Goal: Communication & Community: Answer question/provide support

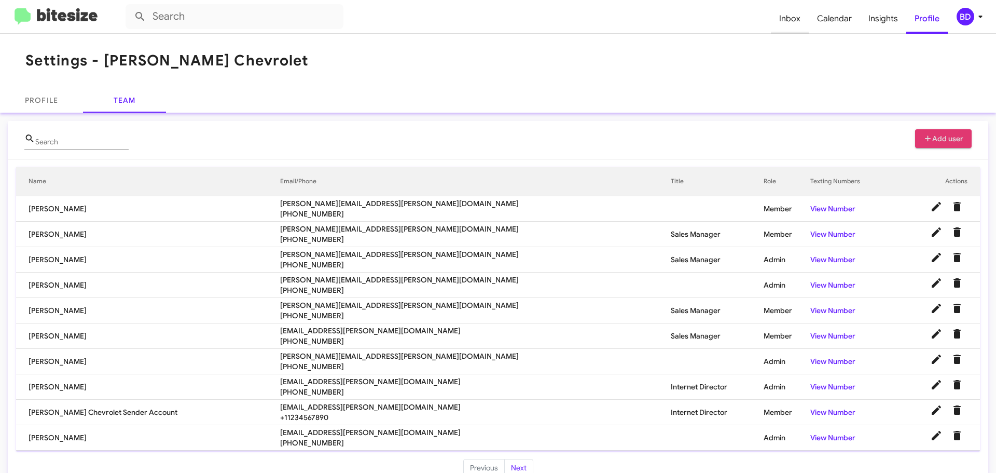
click at [788, 18] on span "Inbox" at bounding box center [790, 19] width 38 height 30
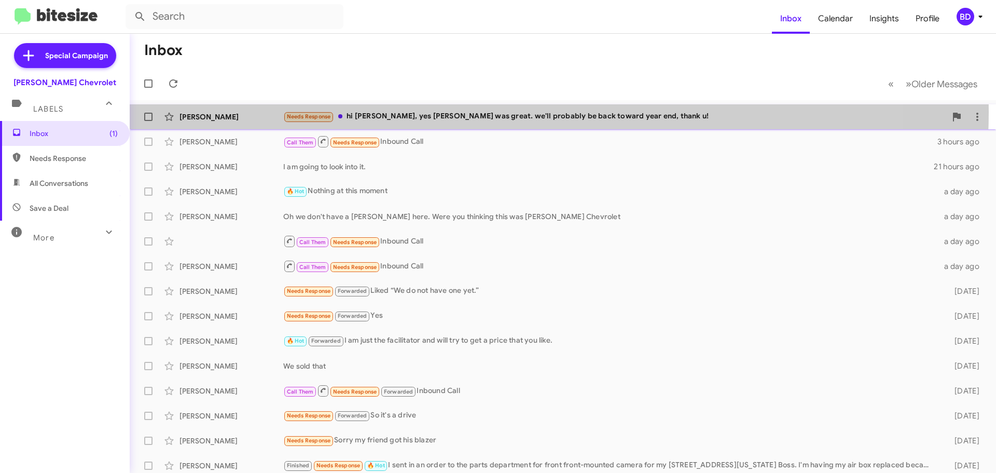
click at [485, 112] on div "Needs Response hi [PERSON_NAME], yes [PERSON_NAME] was great. we'll probably be…" at bounding box center [614, 116] width 663 height 12
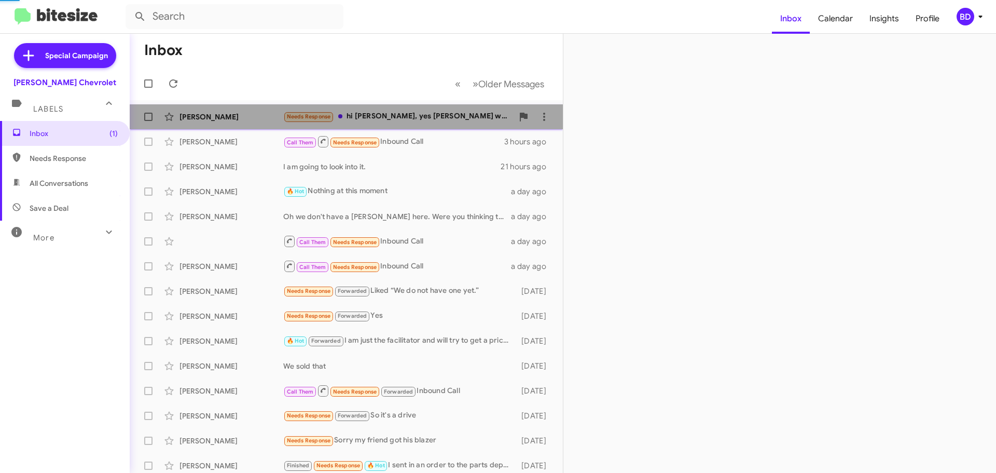
click at [485, 112] on div "Needs Response hi [PERSON_NAME], yes [PERSON_NAME] was great. we'll probably be…" at bounding box center [398, 116] width 230 height 12
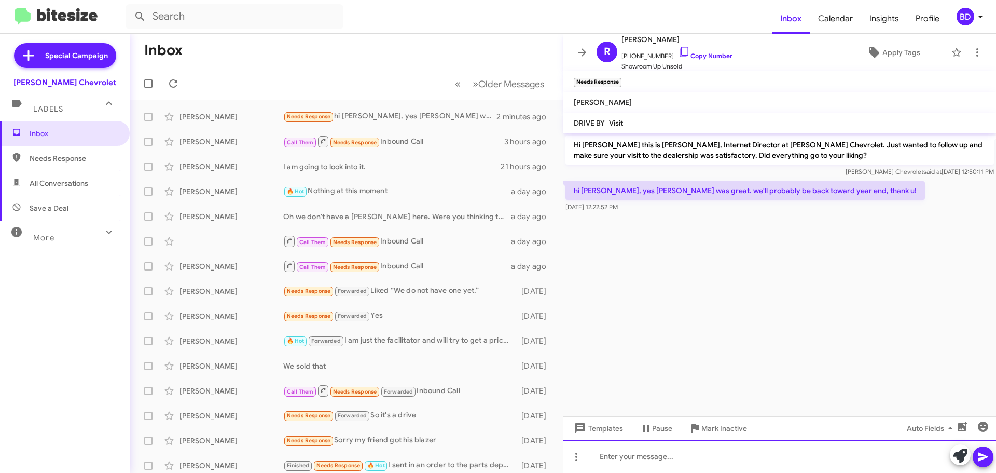
click at [628, 453] on div at bounding box center [779, 455] width 433 height 33
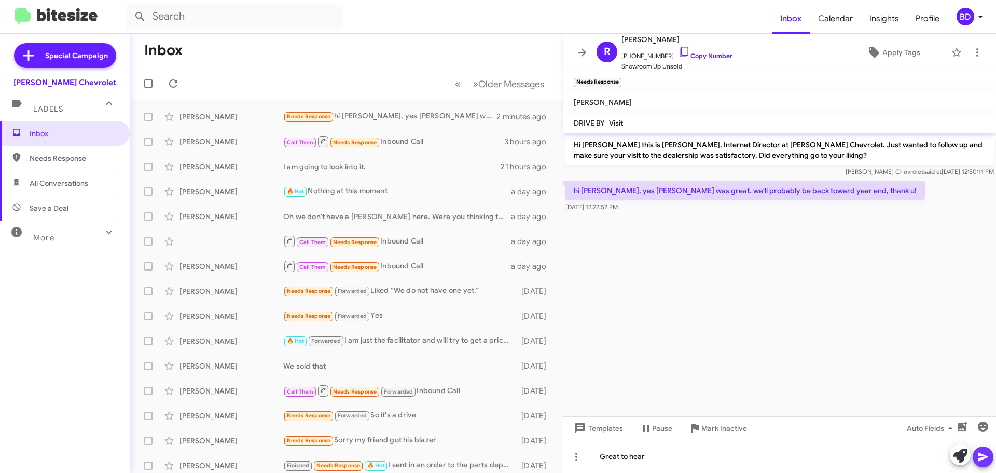
click at [984, 462] on icon at bounding box center [983, 456] width 12 height 12
click at [45, 179] on span "All Conversations" at bounding box center [59, 183] width 59 height 10
type input "in:all-conversations"
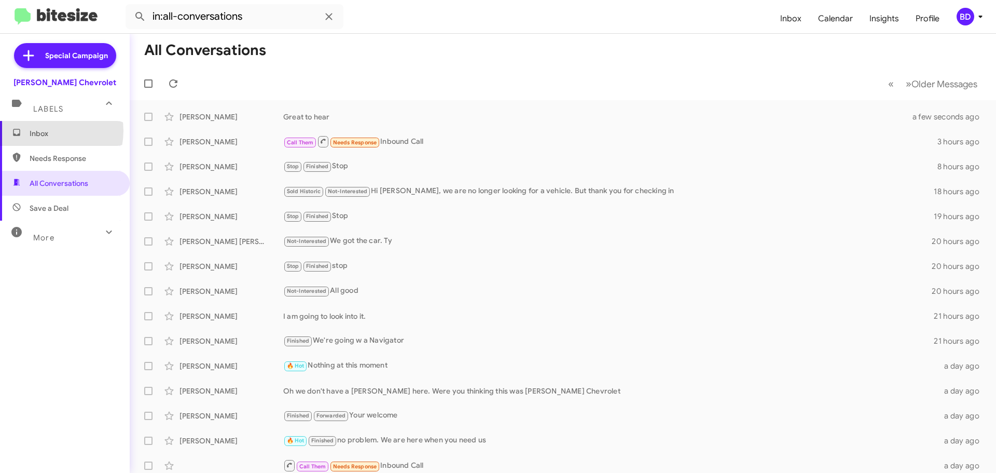
click at [44, 131] on span "Inbox" at bounding box center [74, 133] width 88 height 10
